Goal: Information Seeking & Learning: Learn about a topic

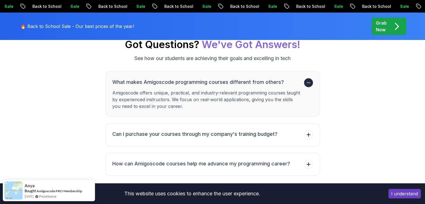
click at [391, 28] on div "Grab Now" at bounding box center [389, 26] width 26 height 13
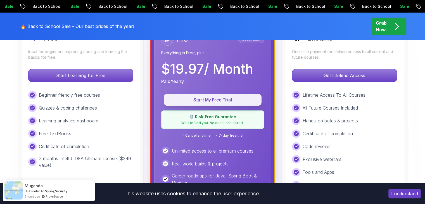
scroll to position [183, 0]
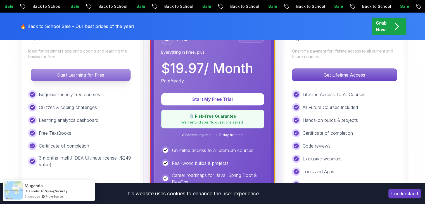
click at [84, 76] on p "Start Learning for Free" at bounding box center [80, 75] width 99 height 12
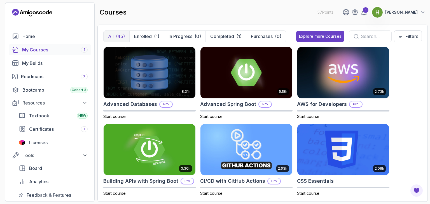
click at [408, 69] on div "8.31h Advanced Databases Pro Start course 5.18h Advanced Spring Boot Pro Start …" at bounding box center [262, 121] width 318 height 149
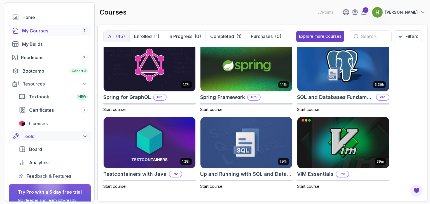
scroll to position [20, 0]
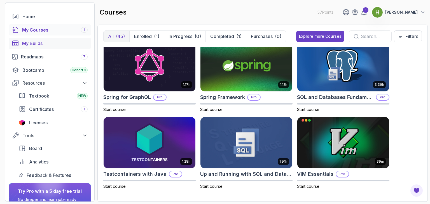
click at [35, 43] on div "My Builds" at bounding box center [54, 43] width 65 height 7
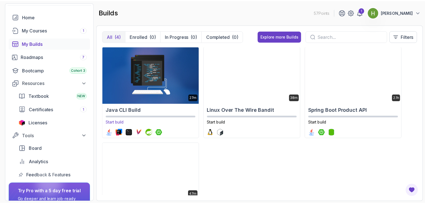
scroll to position [46, 0]
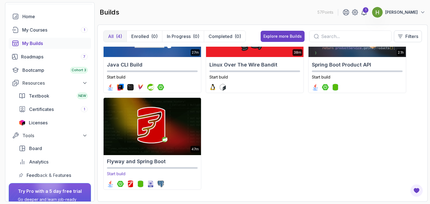
click at [154, 131] on img at bounding box center [152, 125] width 102 height 59
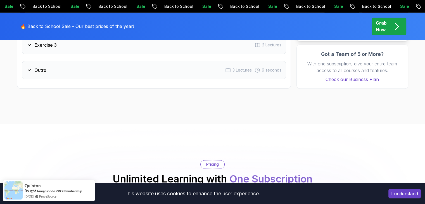
scroll to position [884, 0]
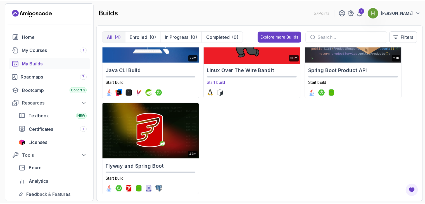
scroll to position [41, 0]
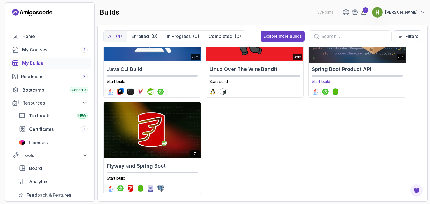
click at [340, 85] on div "Spring Boot Product API Start build" at bounding box center [356, 80] width 97 height 34
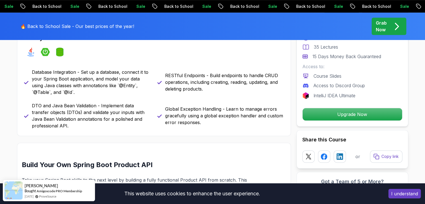
scroll to position [257, 0]
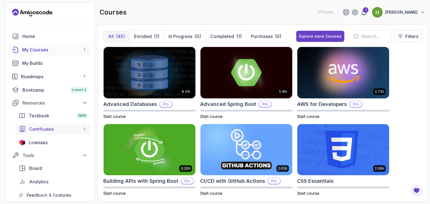
click at [49, 128] on span "Certificates" at bounding box center [41, 129] width 25 height 7
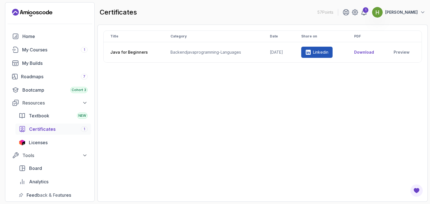
click at [388, 17] on button "[PERSON_NAME]" at bounding box center [398, 12] width 54 height 11
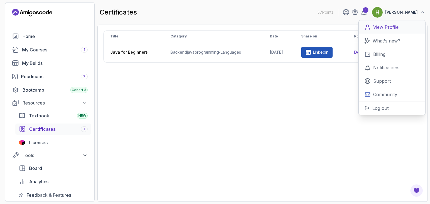
click at [378, 27] on p "View Profile" at bounding box center [385, 27] width 25 height 7
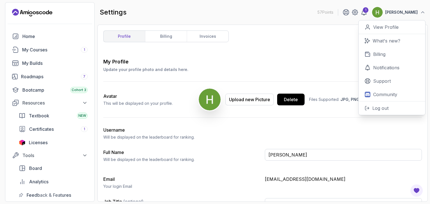
scroll to position [14, 0]
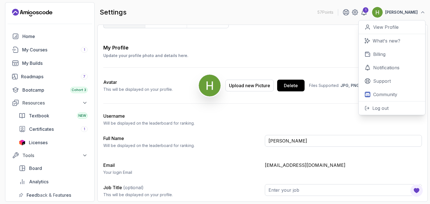
click at [337, 50] on div "My Profile Update your profile photo and details here. Save" at bounding box center [262, 51] width 318 height 15
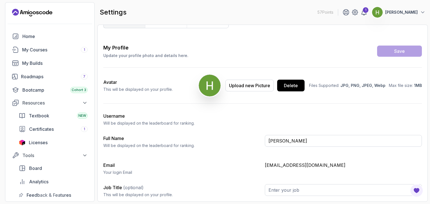
scroll to position [0, 0]
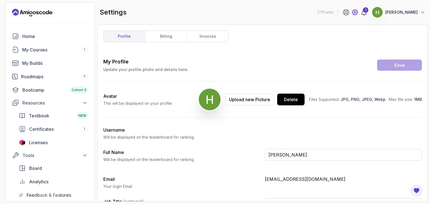
click at [353, 10] on icon at bounding box center [354, 12] width 7 height 7
click at [354, 13] on icon at bounding box center [355, 12] width 2 height 2
click at [396, 13] on p "[PERSON_NAME]" at bounding box center [401, 13] width 32 height 6
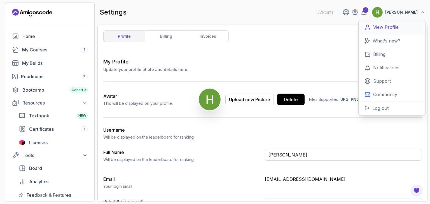
click at [389, 22] on link "View Profile" at bounding box center [391, 27] width 67 height 14
click at [21, 35] on link "Home" at bounding box center [50, 36] width 82 height 11
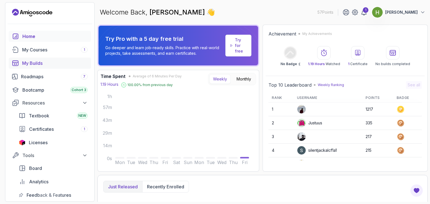
click at [39, 62] on div "My Builds" at bounding box center [54, 63] width 65 height 7
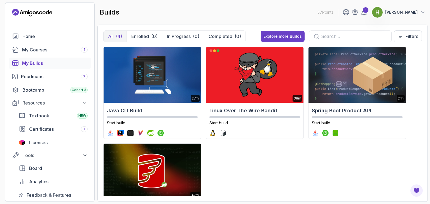
click at [411, 9] on button "[PERSON_NAME]" at bounding box center [398, 12] width 54 height 11
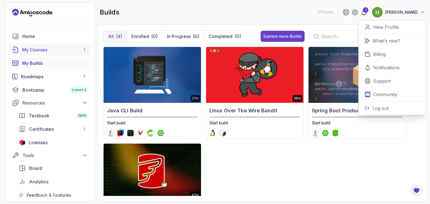
click at [36, 53] on div "My Courses 1" at bounding box center [54, 49] width 65 height 7
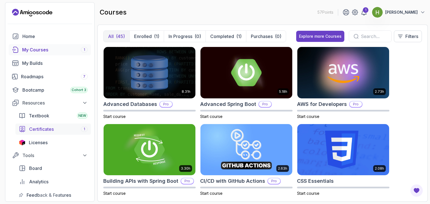
click at [41, 132] on span "Certificates" at bounding box center [41, 129] width 25 height 7
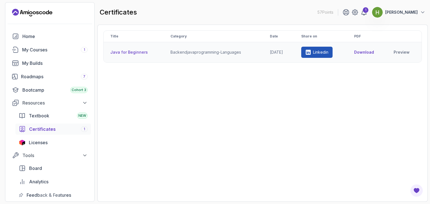
click at [326, 56] on link "Linkedin" at bounding box center [316, 52] width 31 height 11
